Goal: Entertainment & Leisure: Browse casually

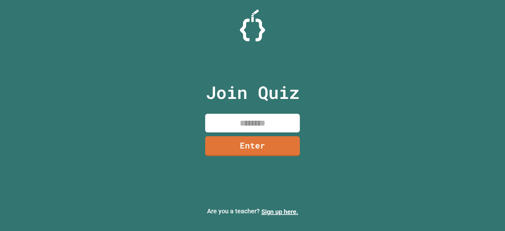
drag, startPoint x: 272, startPoint y: 126, endPoint x: 268, endPoint y: 132, distance: 7.4
click at [272, 126] on input at bounding box center [252, 123] width 95 height 19
type input "********"
drag, startPoint x: 257, startPoint y: 140, endPoint x: 257, endPoint y: 136, distance: 3.5
click at [257, 136] on link "Enter" at bounding box center [253, 145] width 94 height 21
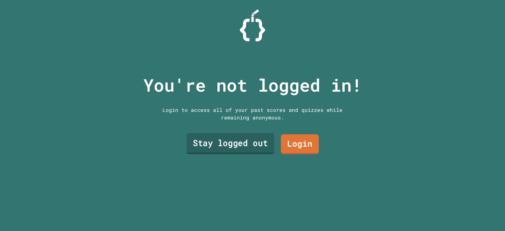
click at [248, 138] on link "Stay logged out" at bounding box center [230, 143] width 87 height 21
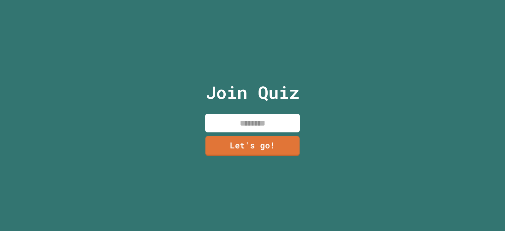
drag, startPoint x: 245, startPoint y: 119, endPoint x: 245, endPoint y: 113, distance: 6.0
click at [244, 119] on input at bounding box center [252, 123] width 95 height 19
type input "******"
click at [233, 148] on link "Let's go!" at bounding box center [253, 144] width 88 height 21
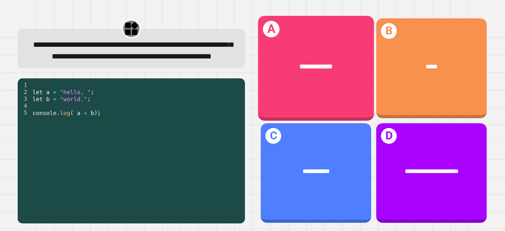
click at [293, 93] on div "**********" at bounding box center [316, 68] width 116 height 104
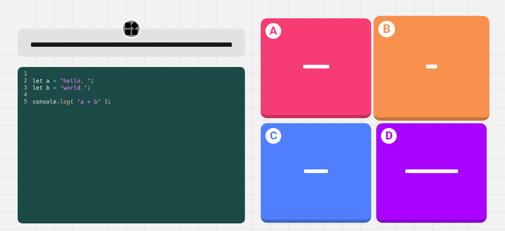
click at [383, 57] on div "*****" at bounding box center [431, 66] width 116 height 34
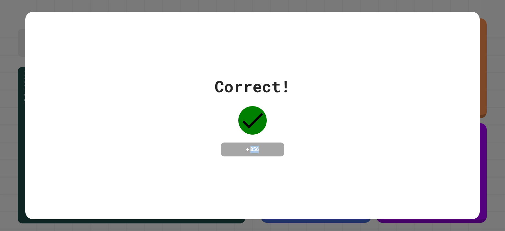
drag, startPoint x: 247, startPoint y: 144, endPoint x: 287, endPoint y: 186, distance: 58.1
click at [284, 187] on div "Correct! + 856" at bounding box center [252, 116] width 455 height 208
click at [289, 185] on div "Correct! + 856" at bounding box center [252, 116] width 455 height 208
drag, startPoint x: 206, startPoint y: 78, endPoint x: 152, endPoint y: 78, distance: 54.0
click at [152, 78] on div "Correct! + 856" at bounding box center [252, 116] width 455 height 82
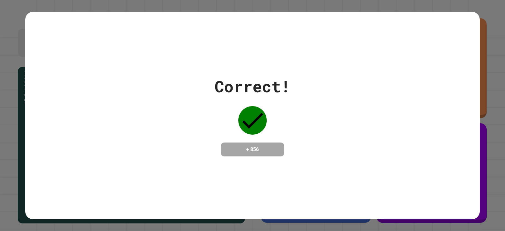
drag, startPoint x: 61, startPoint y: 117, endPoint x: 478, endPoint y: 205, distance: 425.7
click at [478, 205] on div "Correct! + 856" at bounding box center [252, 115] width 505 height 231
drag, startPoint x: 481, startPoint y: 217, endPoint x: 444, endPoint y: 209, distance: 38.1
click at [473, 215] on div "Correct! + 856" at bounding box center [252, 115] width 505 height 231
drag, startPoint x: 444, startPoint y: 209, endPoint x: 460, endPoint y: 209, distance: 16.1
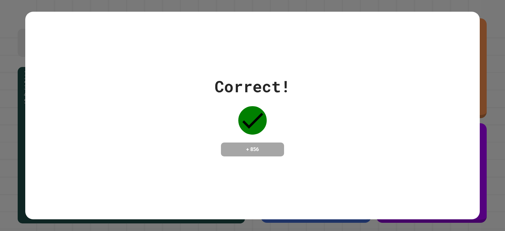
click at [446, 209] on div "Correct! + 856" at bounding box center [252, 116] width 455 height 208
click at [462, 212] on div "Correct! + 856" at bounding box center [252, 116] width 455 height 208
click at [469, 214] on div "Correct! + 856" at bounding box center [252, 116] width 455 height 208
click at [470, 214] on div "Correct! + 856" at bounding box center [252, 116] width 455 height 208
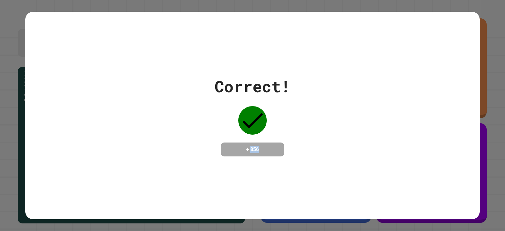
click at [444, 196] on div "Correct! + 856" at bounding box center [252, 116] width 455 height 208
drag, startPoint x: 444, startPoint y: 196, endPoint x: 405, endPoint y: 183, distance: 40.8
click at [434, 194] on div "Correct! + 856" at bounding box center [252, 116] width 455 height 208
drag, startPoint x: 109, startPoint y: 21, endPoint x: 107, endPoint y: 18, distance: 3.5
click at [108, 19] on div "Correct! + 856" at bounding box center [252, 116] width 455 height 208
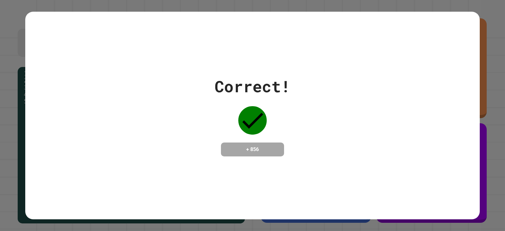
click at [248, 118] on icon at bounding box center [252, 121] width 21 height 16
drag, startPoint x: 263, startPoint y: 75, endPoint x: 227, endPoint y: 83, distance: 36.7
click at [227, 83] on div "Correct!" at bounding box center [253, 87] width 76 height 24
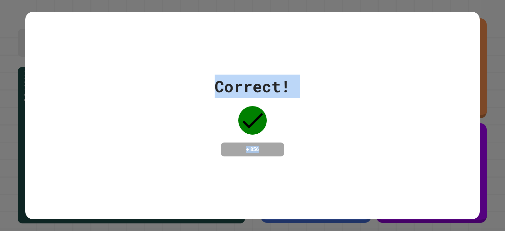
drag, startPoint x: 214, startPoint y: 81, endPoint x: 337, endPoint y: 157, distance: 143.9
click at [422, 160] on div "Correct! + 856" at bounding box center [252, 116] width 455 height 208
click at [284, 133] on div "Correct! + 856" at bounding box center [253, 116] width 76 height 82
click at [227, 153] on div "+ 856" at bounding box center [252, 149] width 63 height 14
click at [227, 153] on h4 "+ 856" at bounding box center [252, 150] width 51 height 8
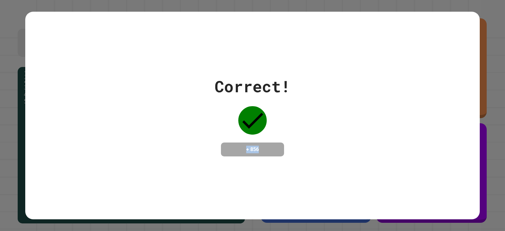
drag, startPoint x: 227, startPoint y: 153, endPoint x: 259, endPoint y: 155, distance: 32.6
click at [229, 155] on div "+ 856" at bounding box center [252, 149] width 63 height 14
click at [335, 153] on div "Correct! + 856" at bounding box center [252, 116] width 455 height 82
click at [338, 127] on div "Correct! + 856" at bounding box center [252, 116] width 455 height 82
click at [341, 118] on div "Correct! + 856" at bounding box center [252, 116] width 455 height 82
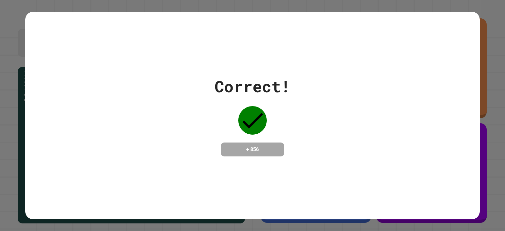
drag, startPoint x: 341, startPoint y: 118, endPoint x: 0, endPoint y: 208, distance: 352.8
click at [0, 208] on div "Correct! + 856" at bounding box center [252, 115] width 505 height 231
click at [49, 209] on div "Correct! + 856" at bounding box center [252, 116] width 455 height 208
click at [50, 209] on div "Correct! + 856" at bounding box center [252, 116] width 455 height 208
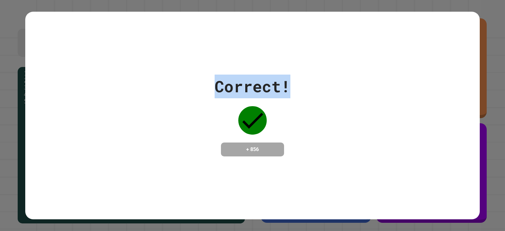
drag, startPoint x: 212, startPoint y: 78, endPoint x: 296, endPoint y: 98, distance: 86.0
click at [296, 98] on div "Correct! + 856" at bounding box center [252, 116] width 455 height 82
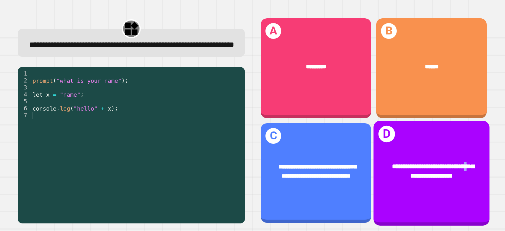
drag, startPoint x: 400, startPoint y: 176, endPoint x: 406, endPoint y: 167, distance: 10.4
click at [406, 167] on div "**********" at bounding box center [431, 171] width 116 height 44
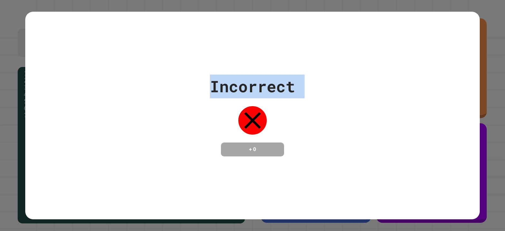
drag, startPoint x: 276, startPoint y: 144, endPoint x: 436, endPoint y: 154, distance: 160.7
click at [500, 157] on div "Incorrect + 0" at bounding box center [252, 115] width 505 height 231
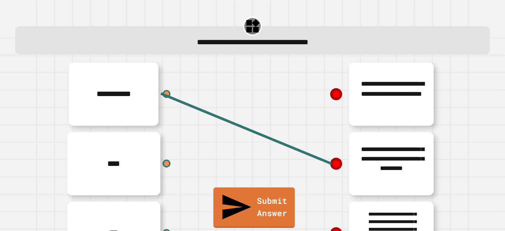
scroll to position [32, 0]
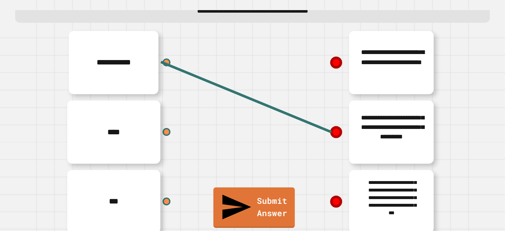
click at [167, 133] on div "****" at bounding box center [157, 131] width 189 height 69
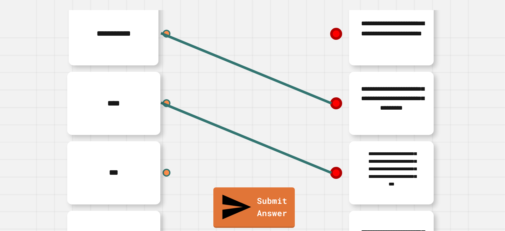
scroll to position [92, 0]
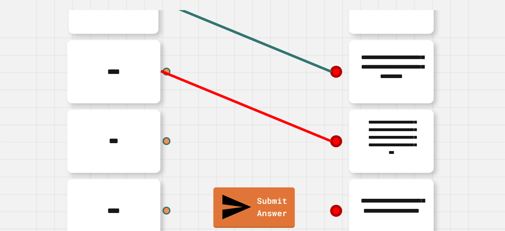
click at [331, 141] on line at bounding box center [246, 106] width 170 height 70
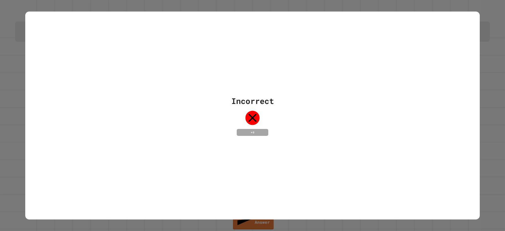
scroll to position [0, 0]
